Goal: Use online tool/utility: Utilize a website feature to perform a specific function

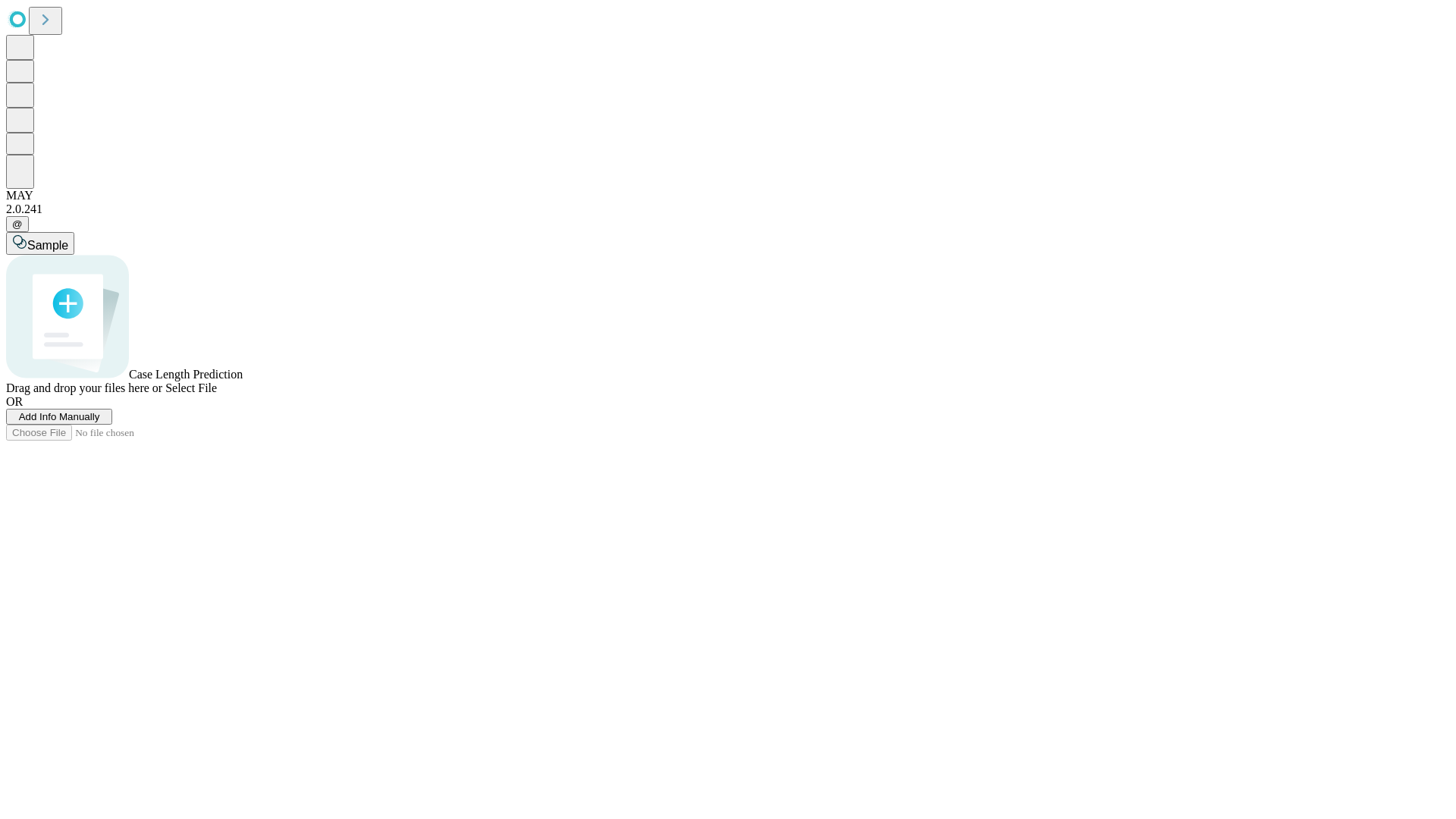
click at [100, 422] on span "Add Info Manually" at bounding box center [60, 417] width 81 height 12
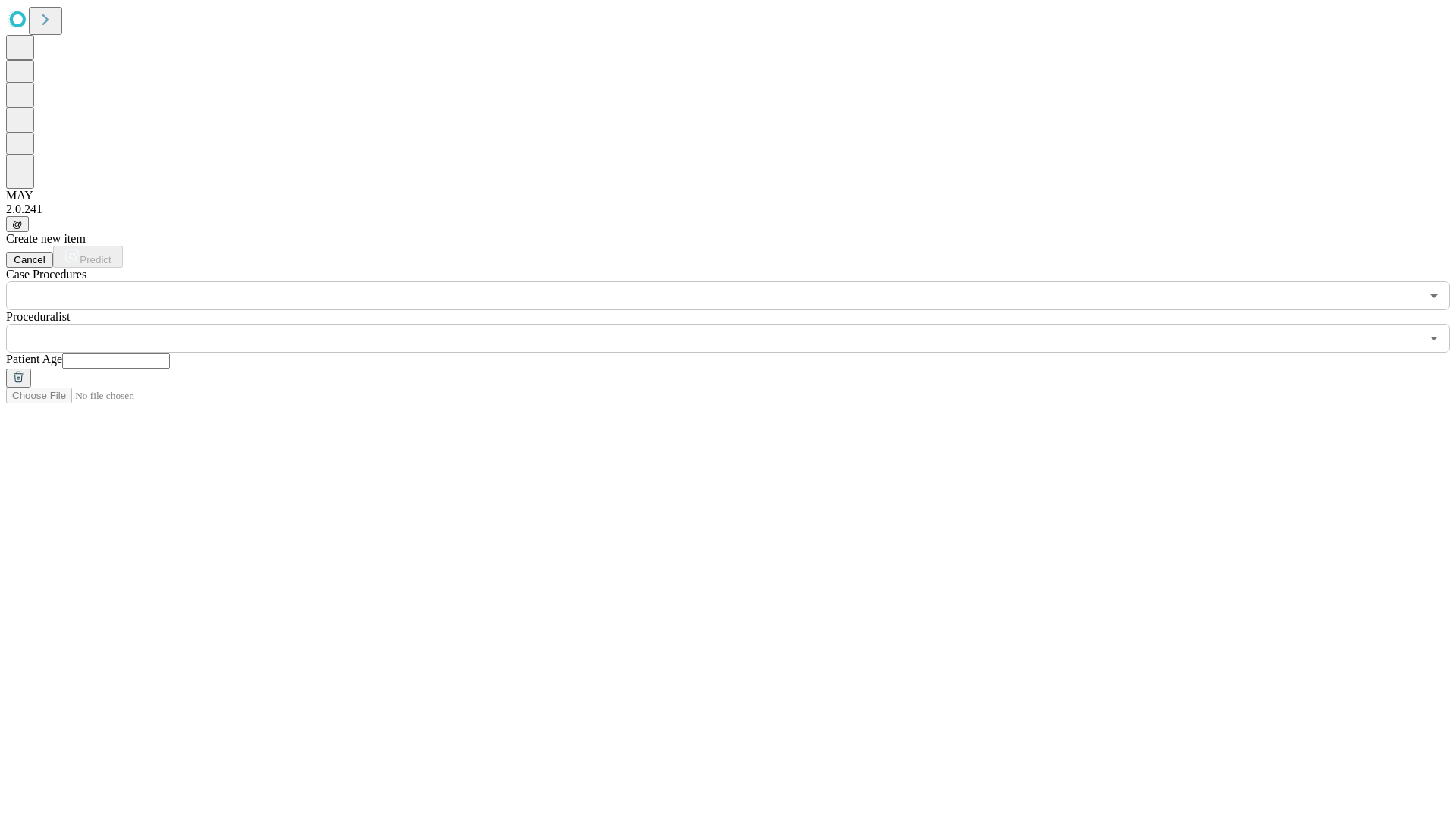
click at [170, 353] on input "text" at bounding box center [116, 361] width 108 height 15
type input "**"
click at [739, 324] on input "text" at bounding box center [713, 338] width 1414 height 29
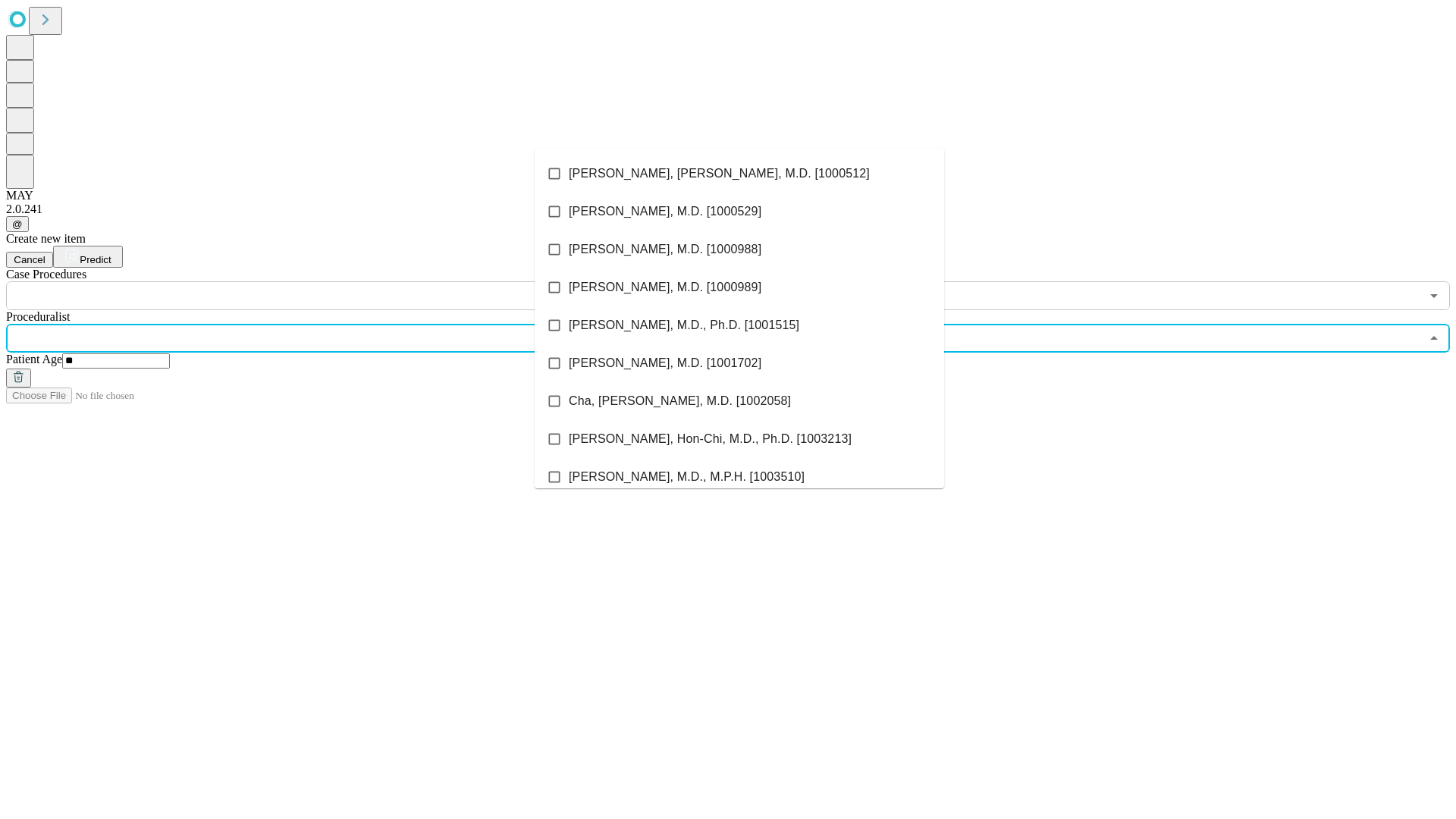
click at [740, 174] on li "[PERSON_NAME], [PERSON_NAME], M.D. [1000512]" at bounding box center [740, 173] width 409 height 38
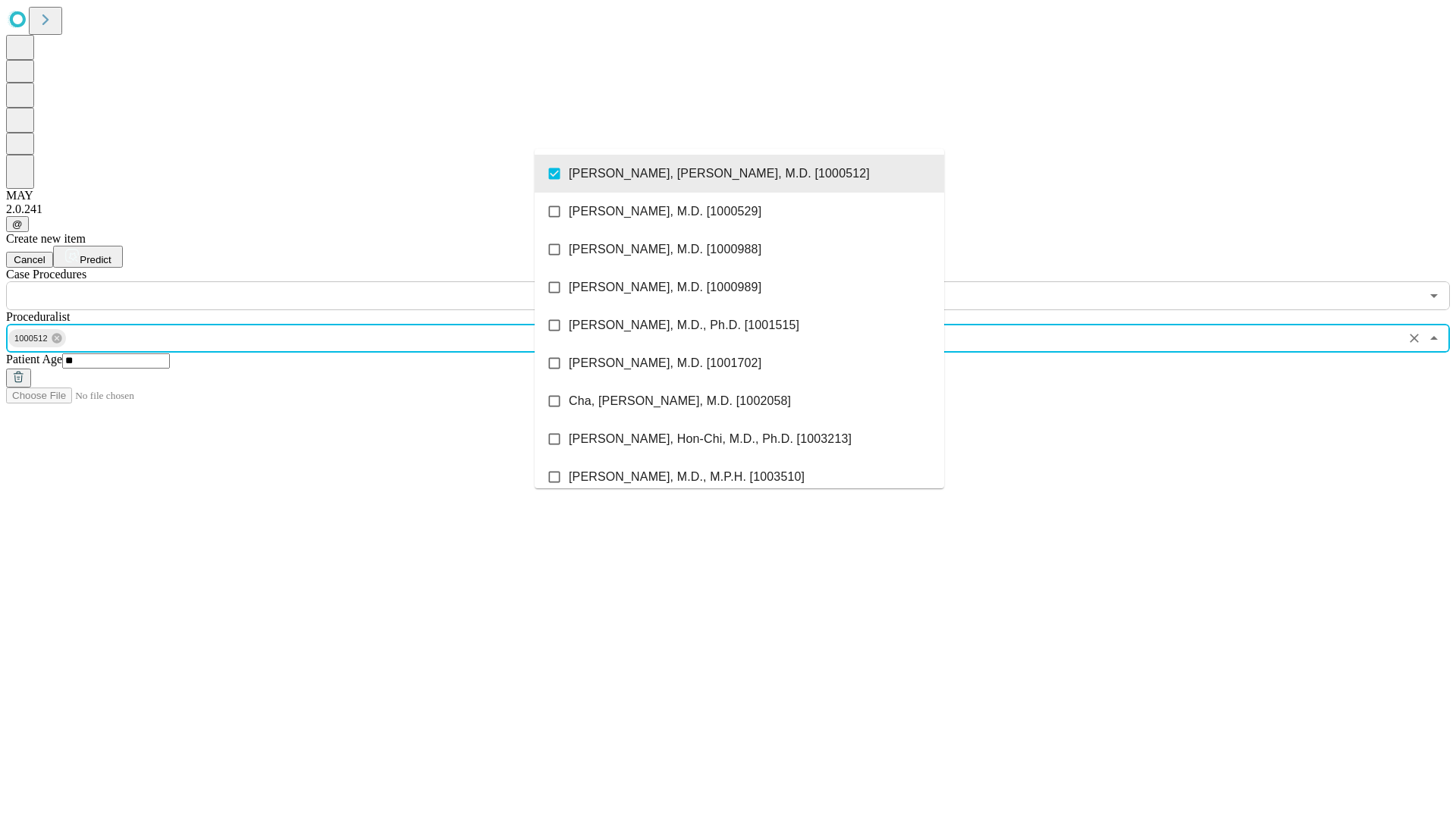
click at [319, 281] on input "text" at bounding box center [713, 296] width 1414 height 29
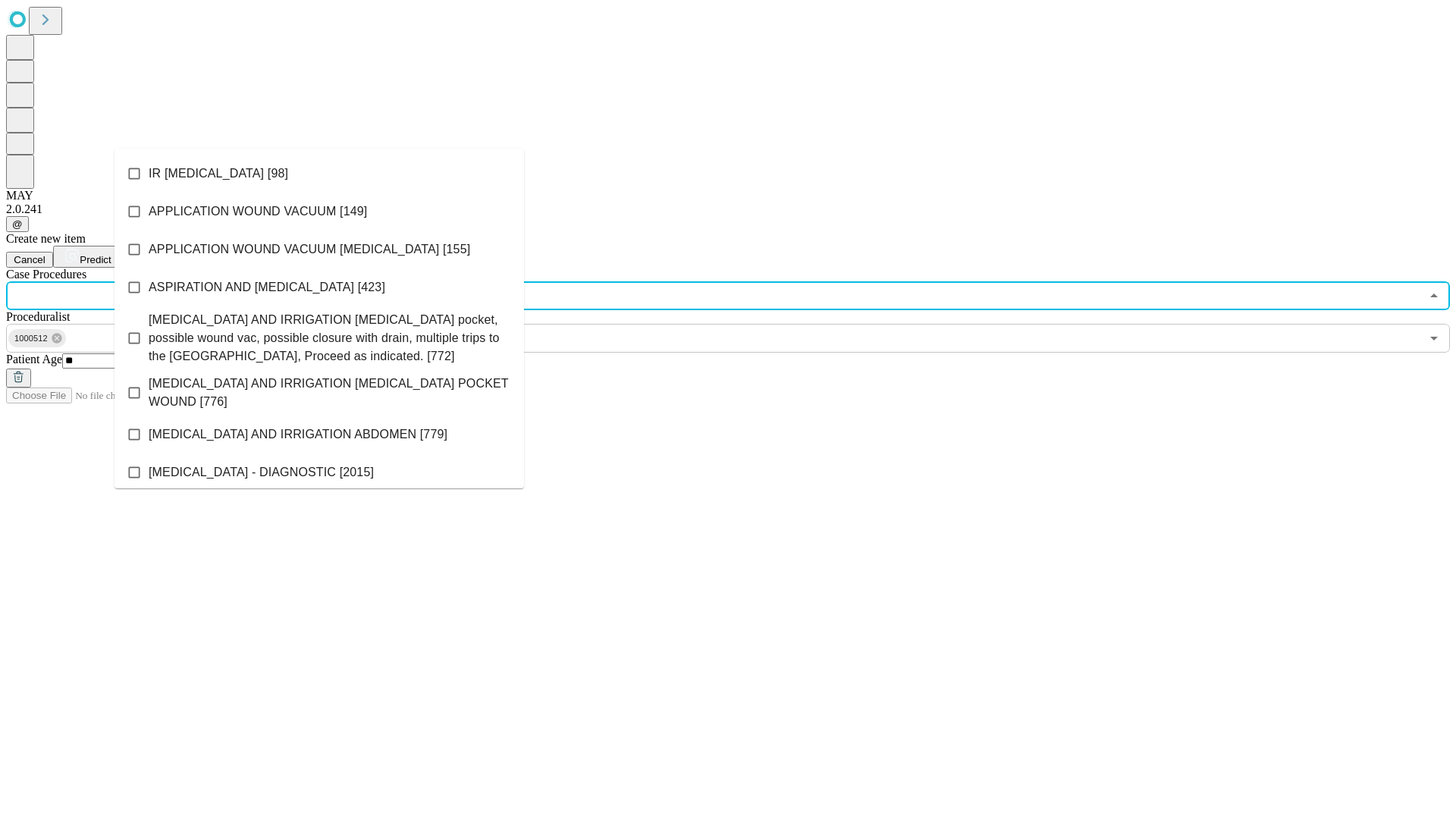
click at [320, 174] on li "IR [MEDICAL_DATA] [98]" at bounding box center [320, 173] width 409 height 38
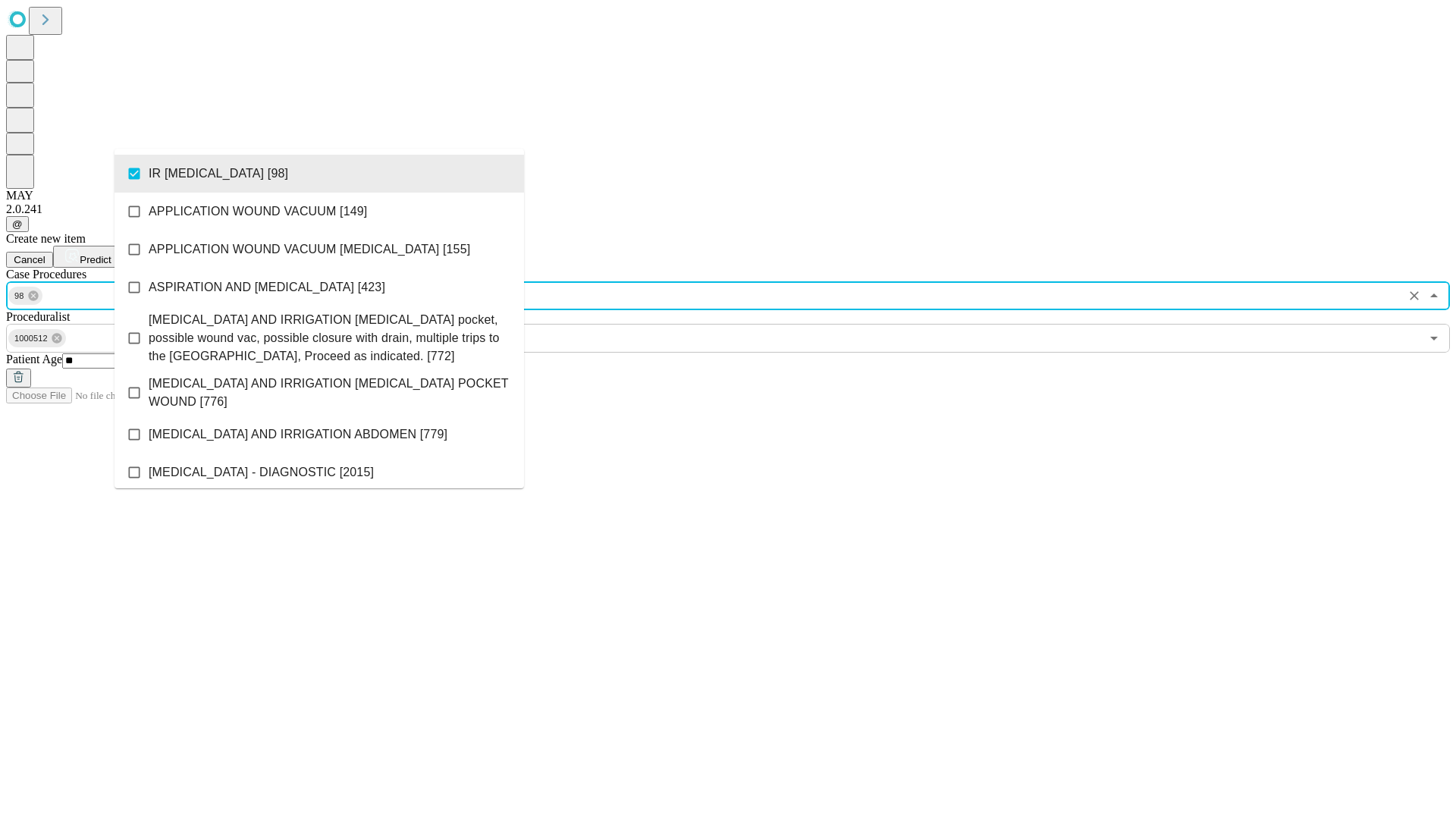
click at [111, 254] on span "Predict" at bounding box center [95, 260] width 31 height 12
